Goal: Information Seeking & Learning: Learn about a topic

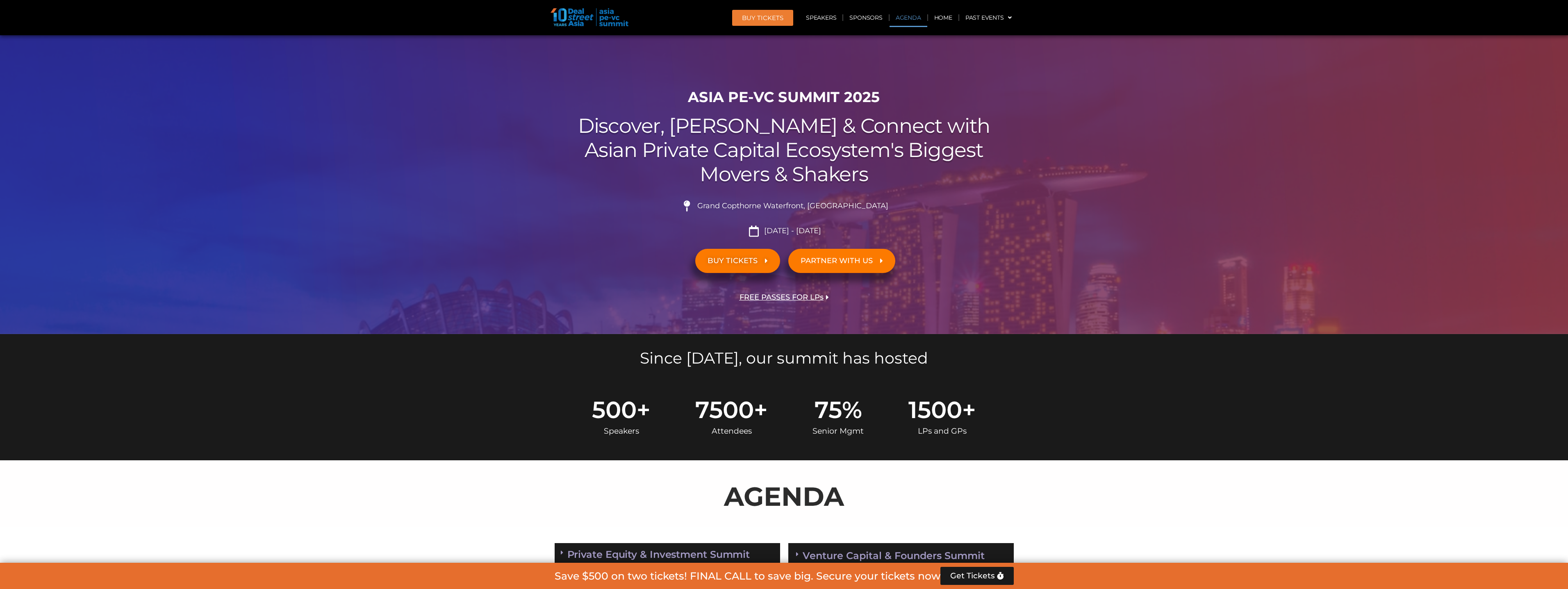
click at [909, 17] on link "Agenda" at bounding box center [908, 17] width 37 height 19
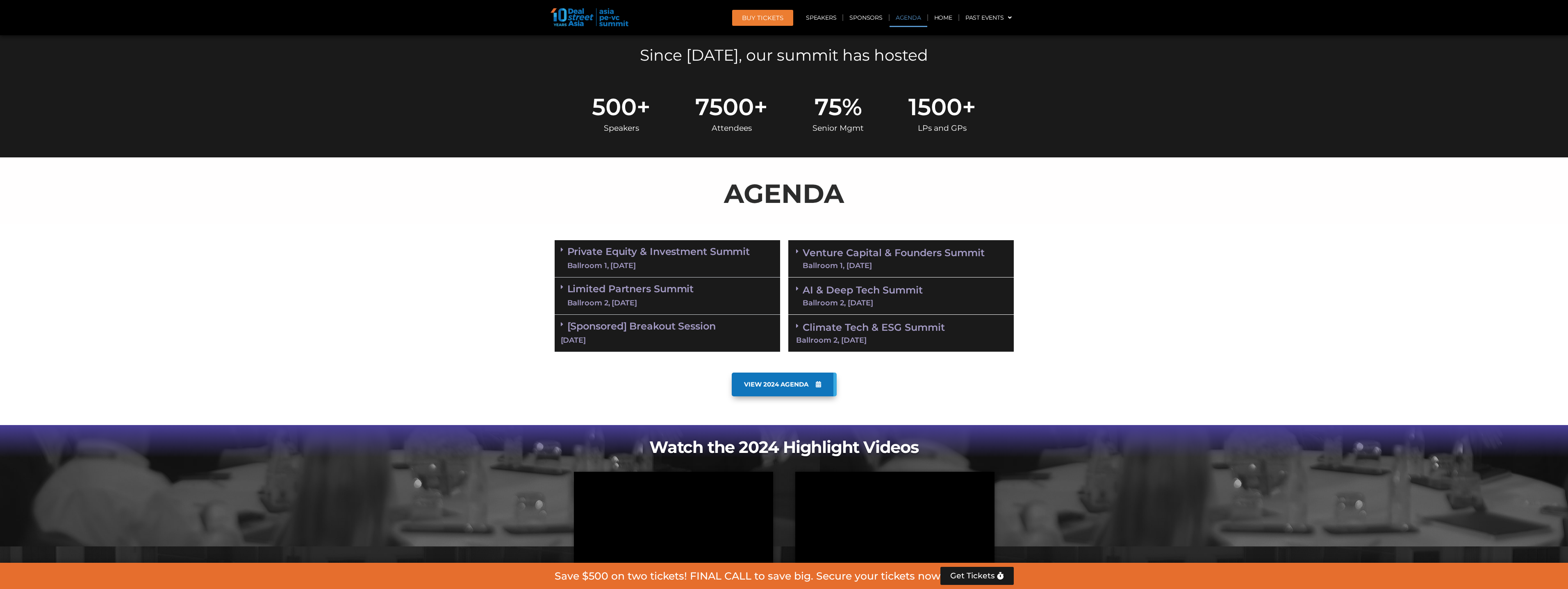
scroll to position [429, 0]
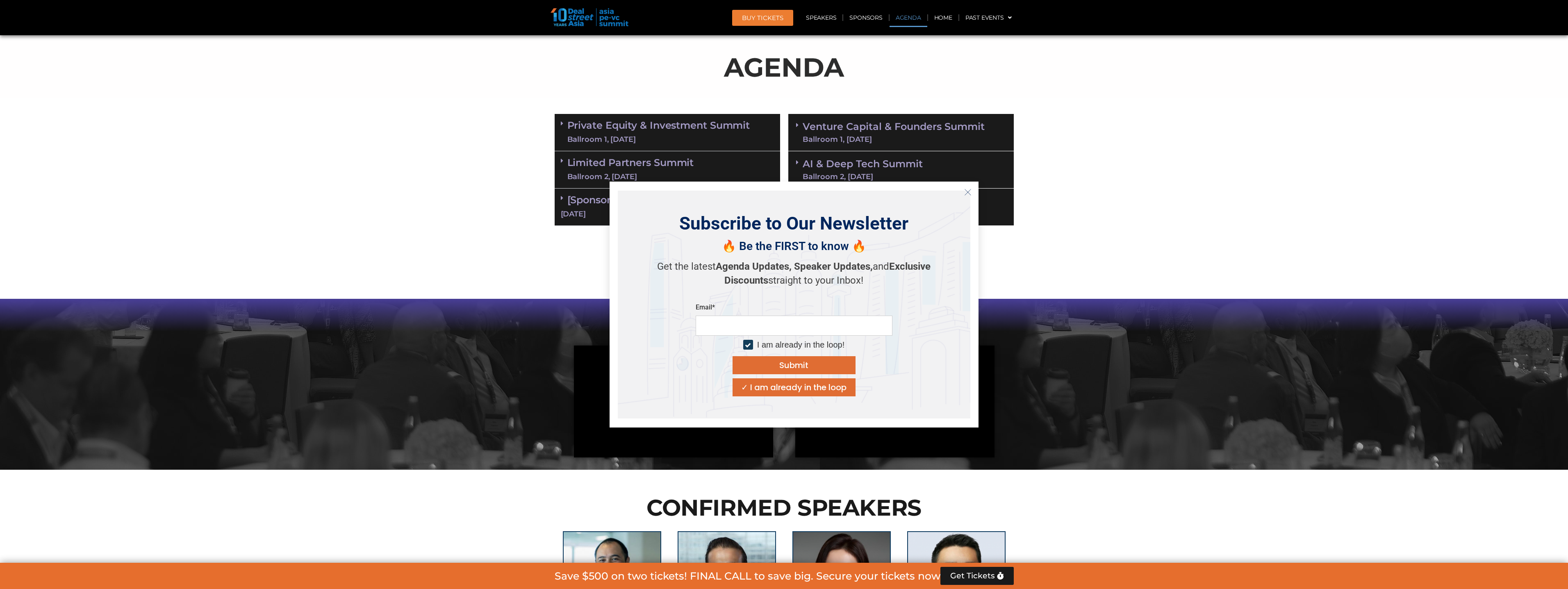
click at [971, 193] on button "Close" at bounding box center [967, 191] width 13 height 13
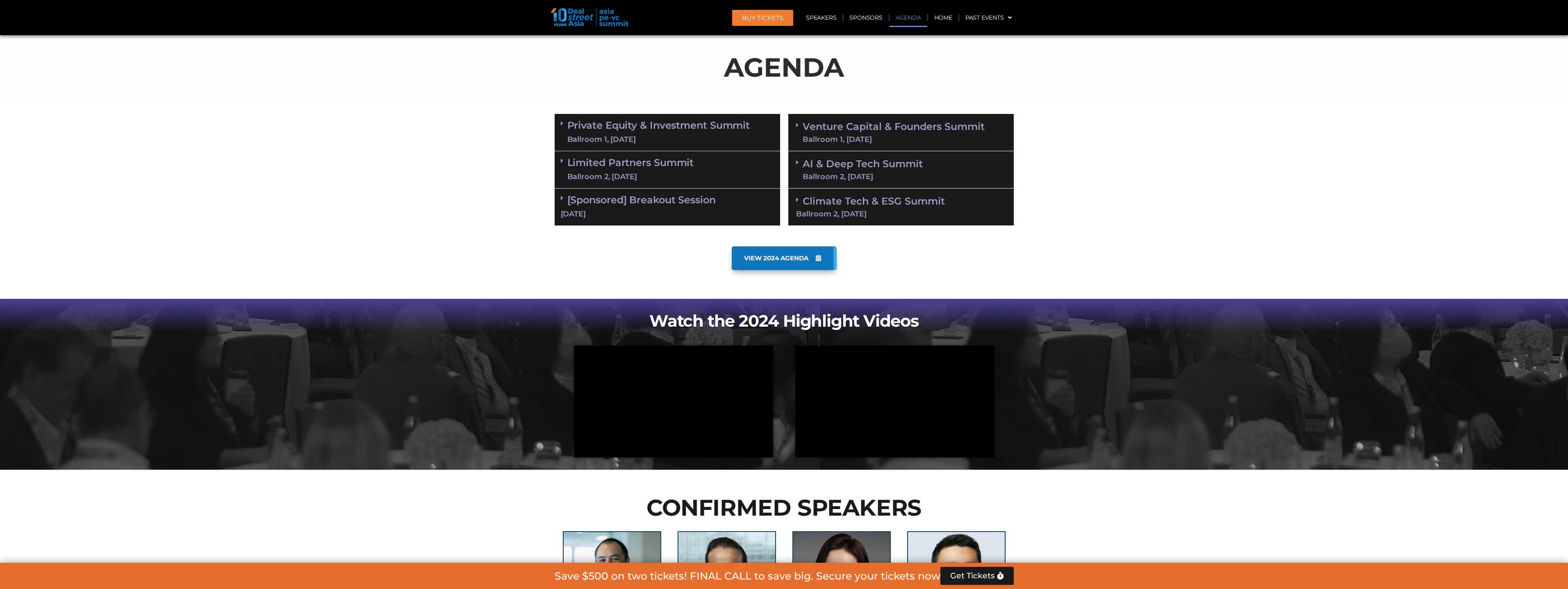
click at [780, 256] on span "VIEW 2024 AGENDA" at bounding box center [776, 258] width 65 height 8
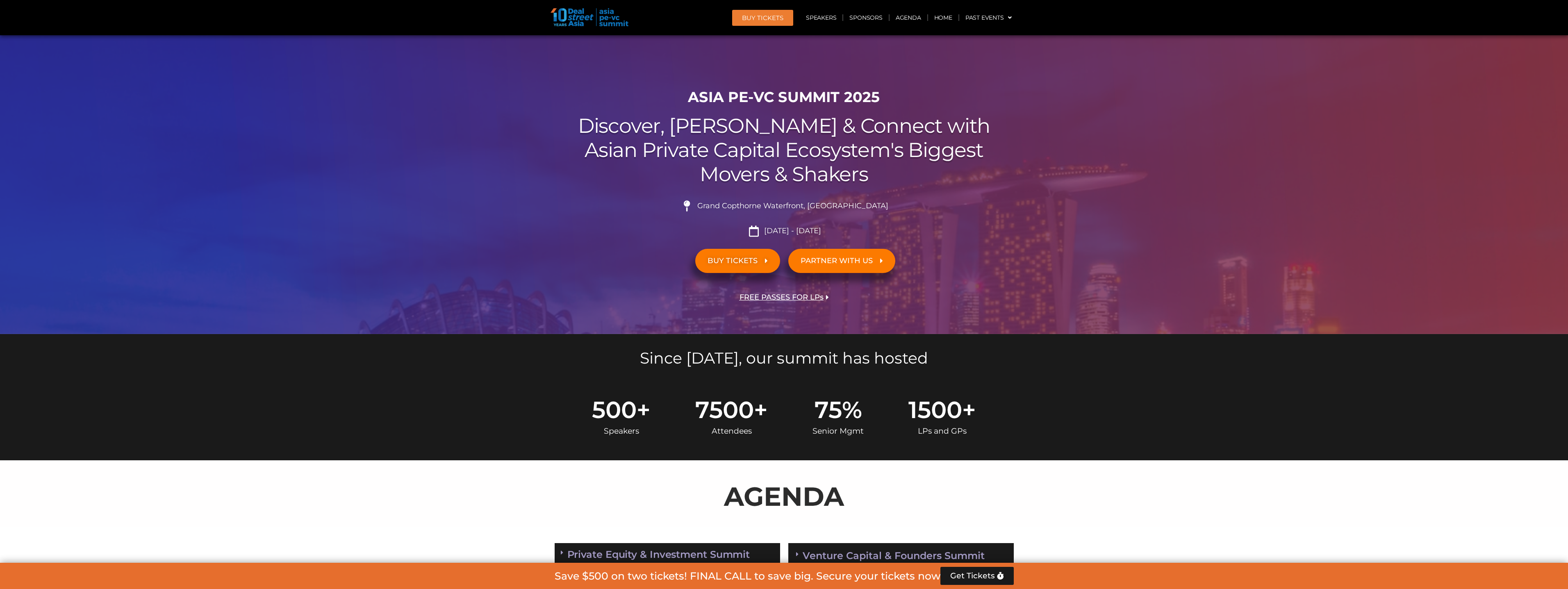
click at [786, 208] on span "Grand Copthorne Waterfront, [GEOGRAPHIC_DATA]​" at bounding box center [791, 206] width 193 height 9
click at [776, 227] on span "[DATE] - [DATE]" at bounding box center [792, 231] width 59 height 9
click at [748, 232] on icon at bounding box center [754, 231] width 14 height 11
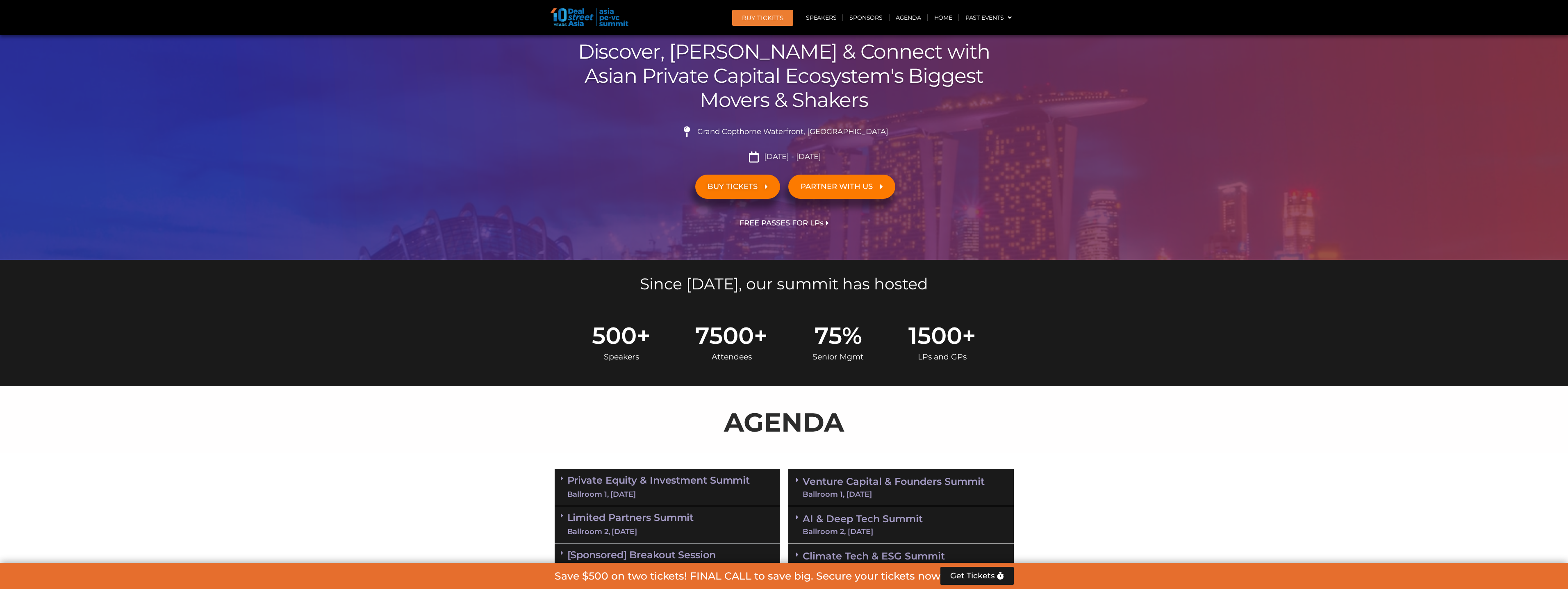
scroll to position [166, 0]
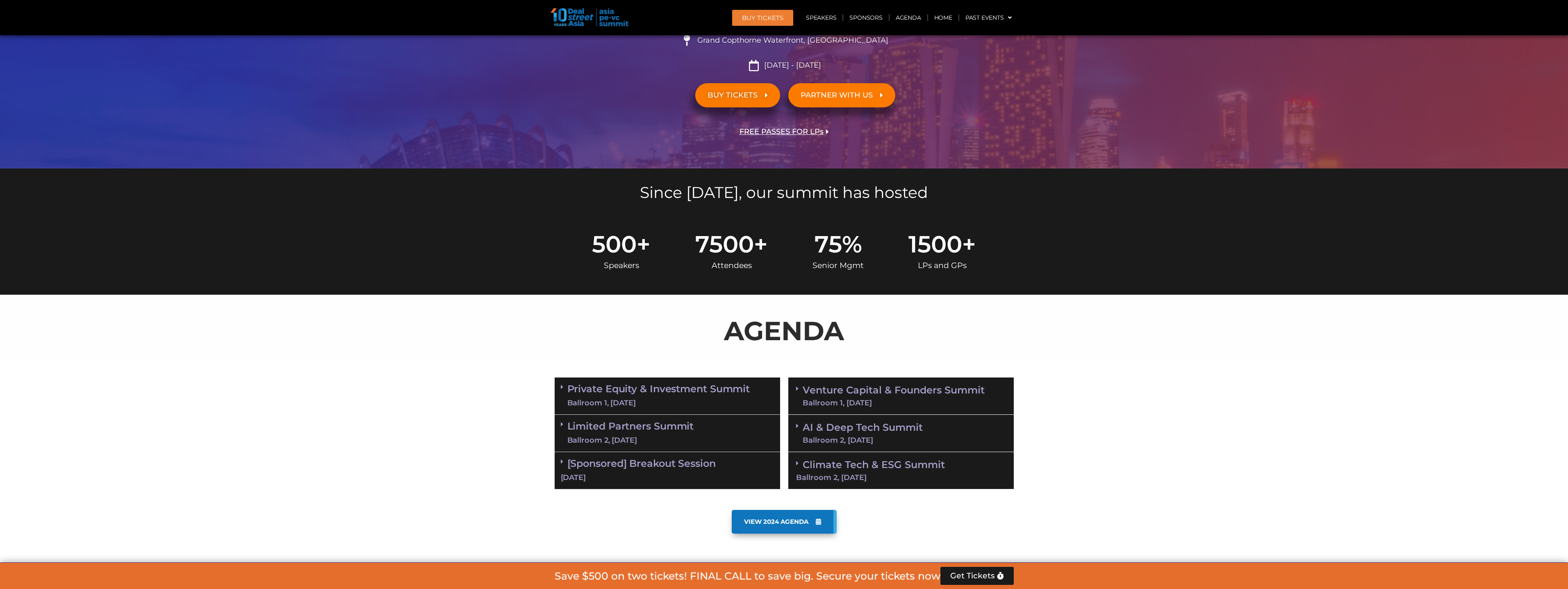
click at [716, 392] on link "Private Equity & Investment Summit Ballroom 1, [DATE]" at bounding box center [658, 396] width 183 height 25
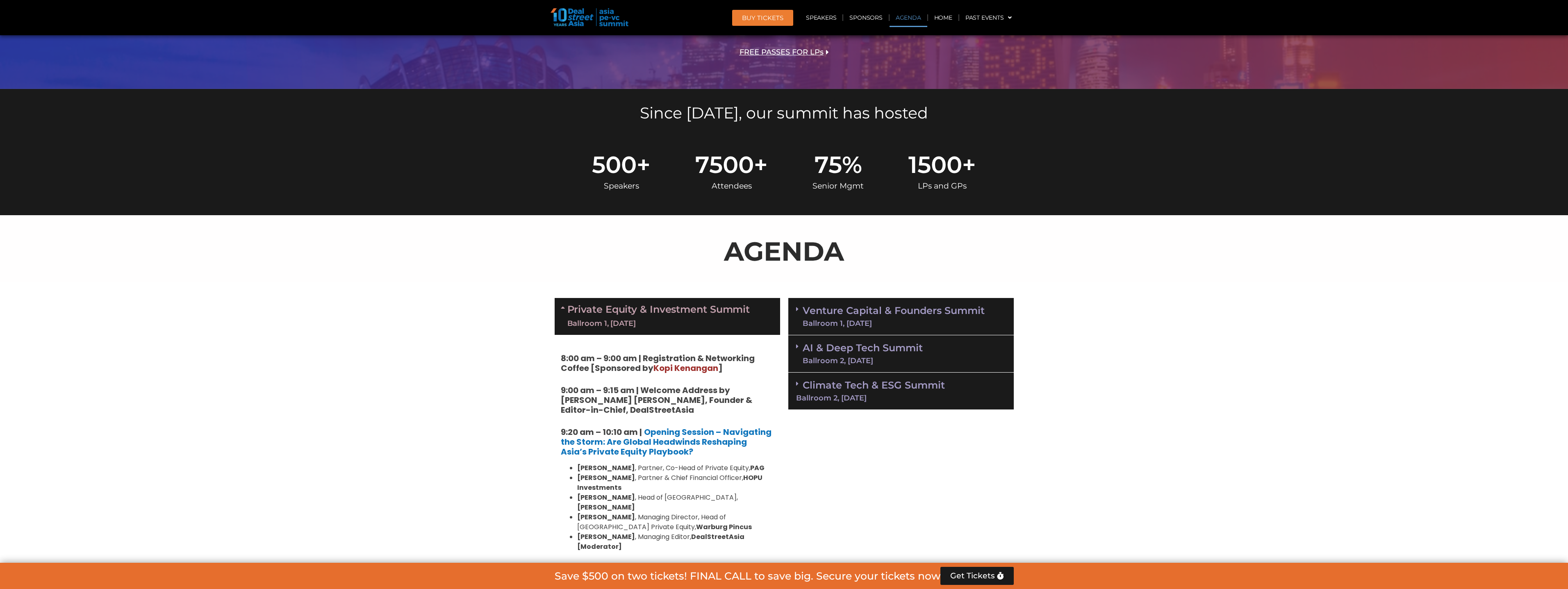
scroll to position [414, 0]
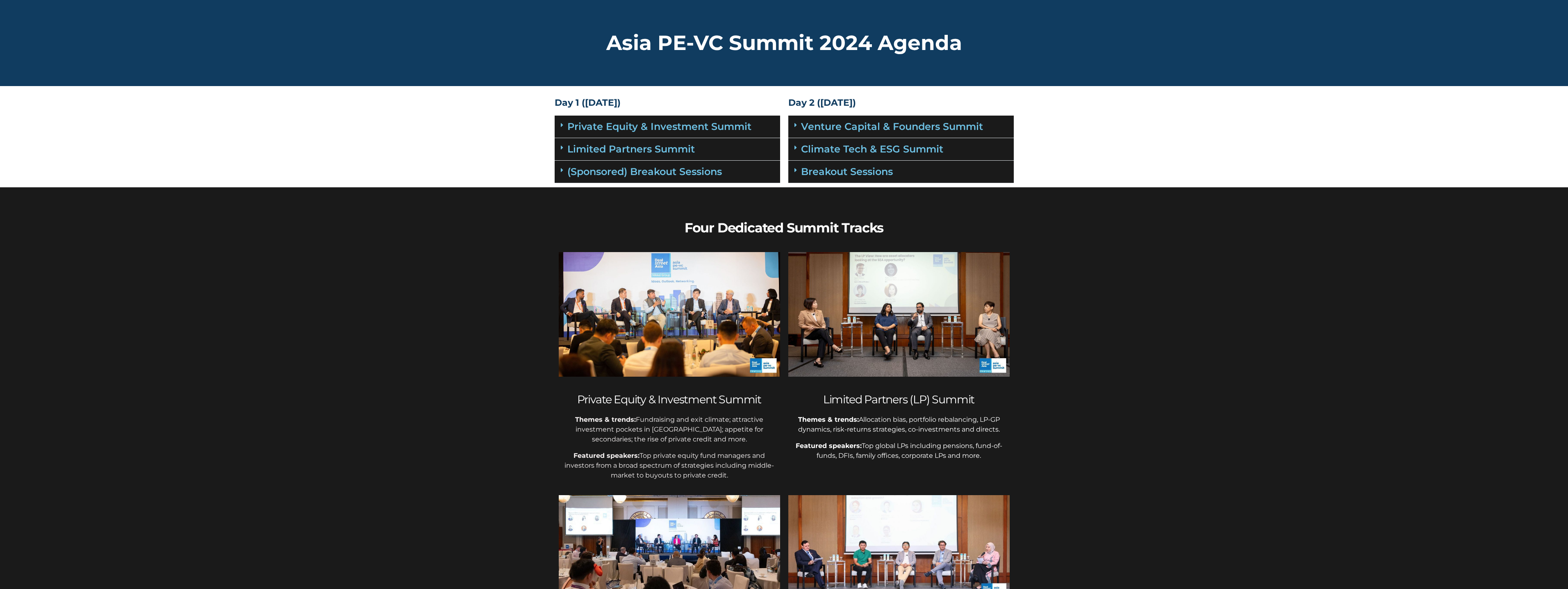
click at [479, 183] on section "Day 1 ([DATE]) Private Equity & Investment Summit Location: [GEOGRAPHIC_DATA] 1…" at bounding box center [784, 140] width 1568 height 93
